Goal: Find specific page/section: Find specific page/section

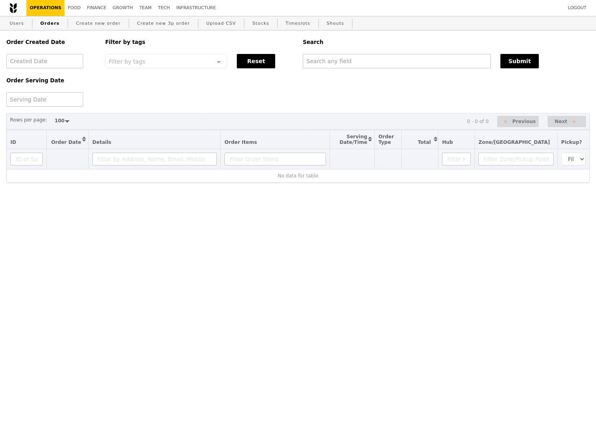
select select "100"
click at [124, 7] on link "Growth" at bounding box center [123, 8] width 27 height 16
